Goal: Go to known website: Access a specific website the user already knows

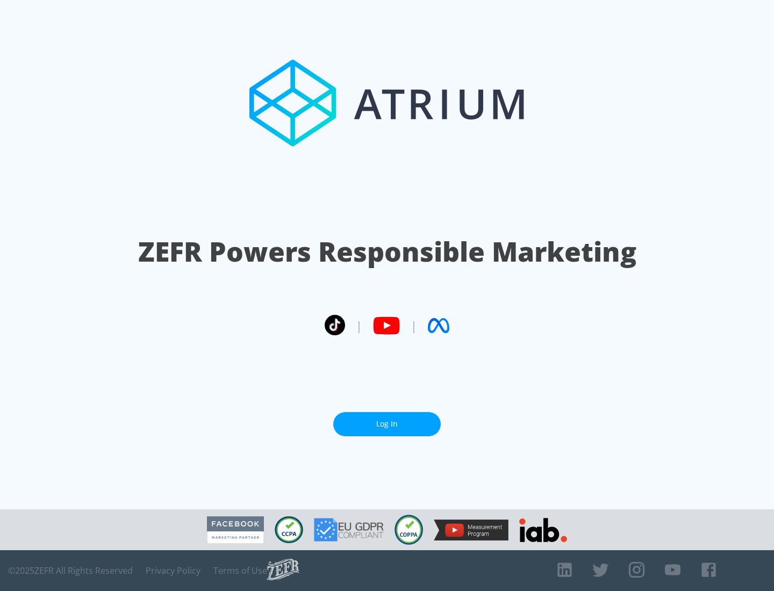
click at [387, 424] on link "Log In" at bounding box center [387, 424] width 108 height 24
